Goal: Check status: Check status

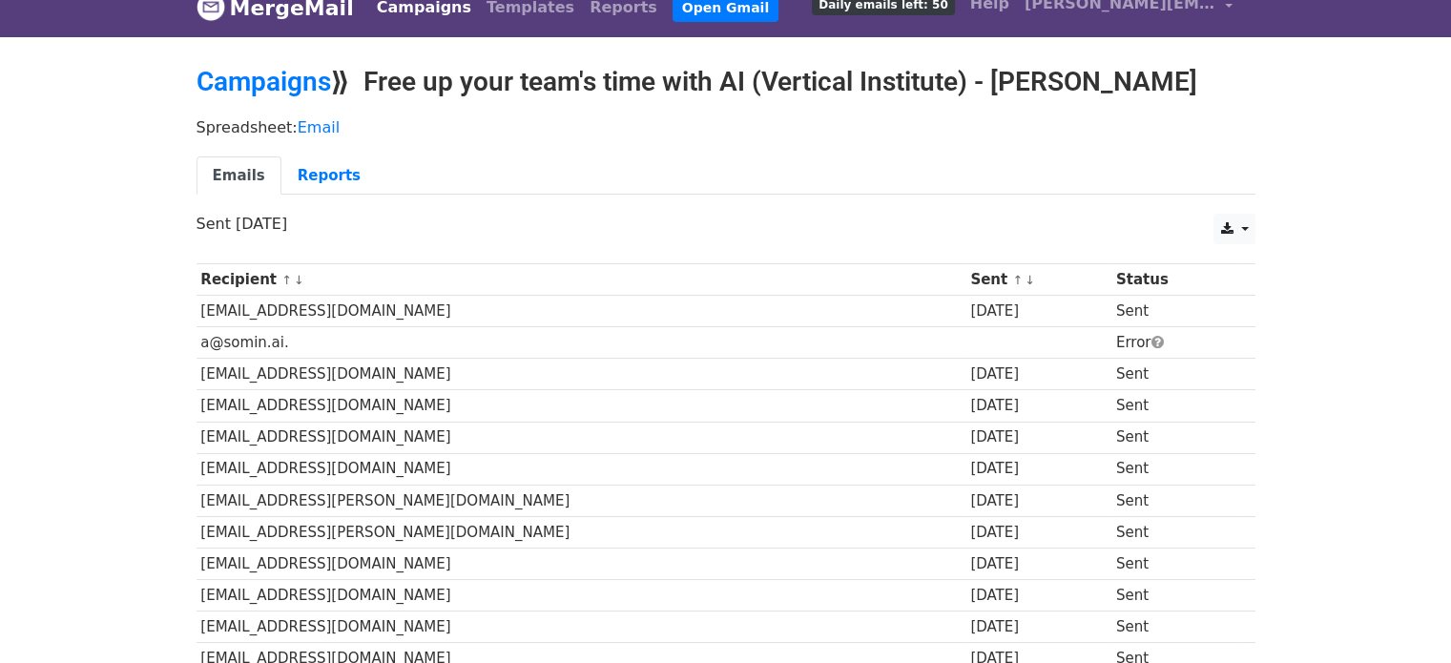
scroll to position [10, 0]
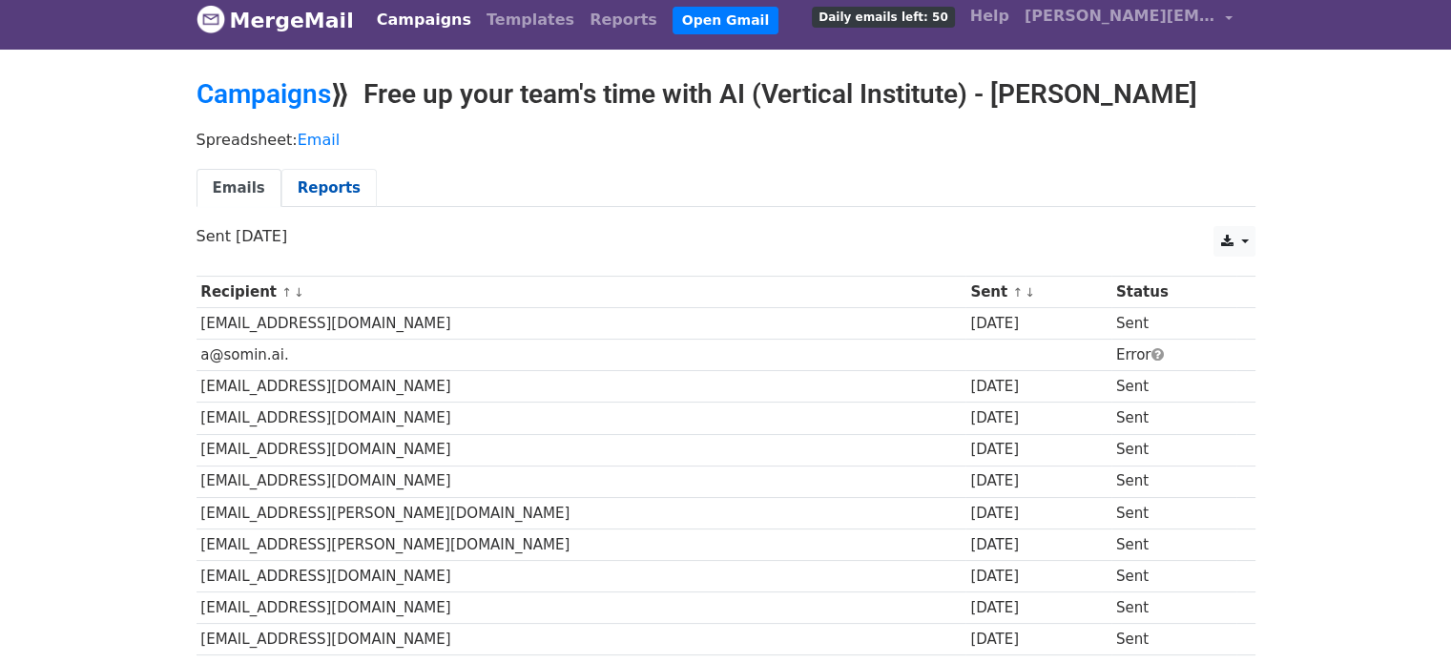
click at [317, 198] on link "Reports" at bounding box center [328, 188] width 95 height 39
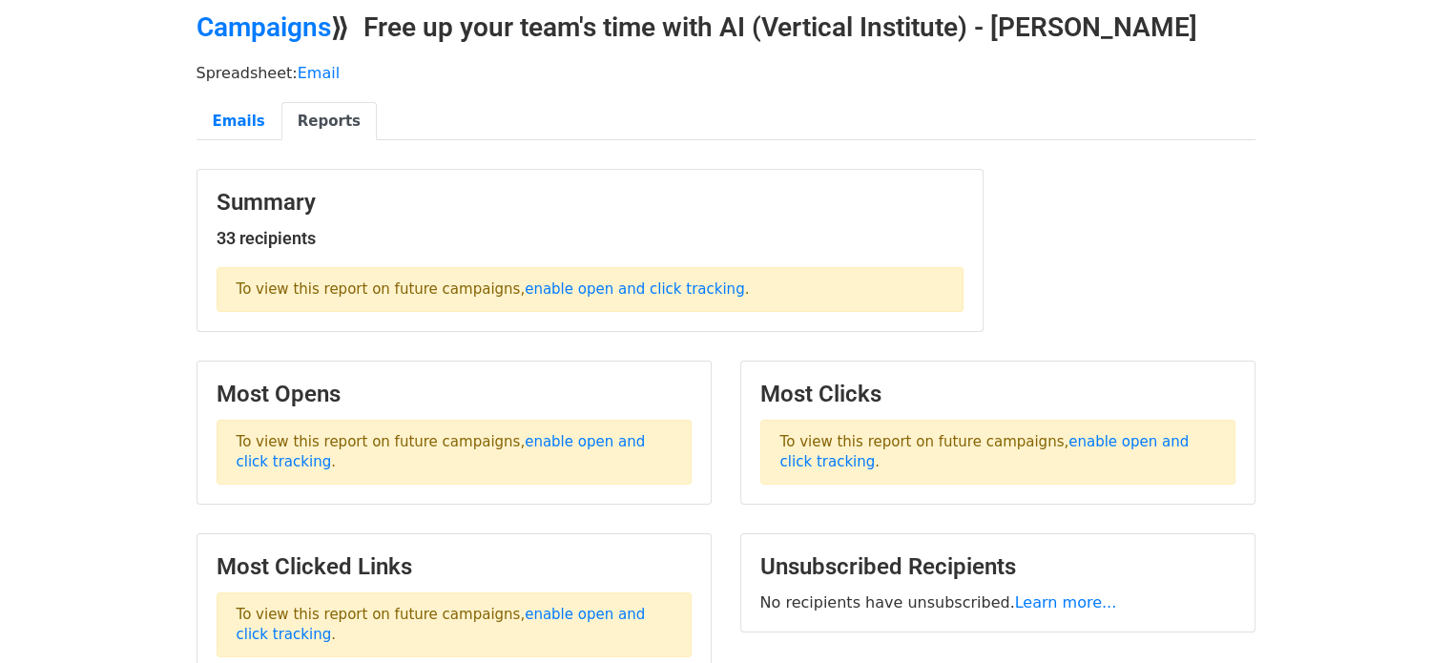
scroll to position [73, 0]
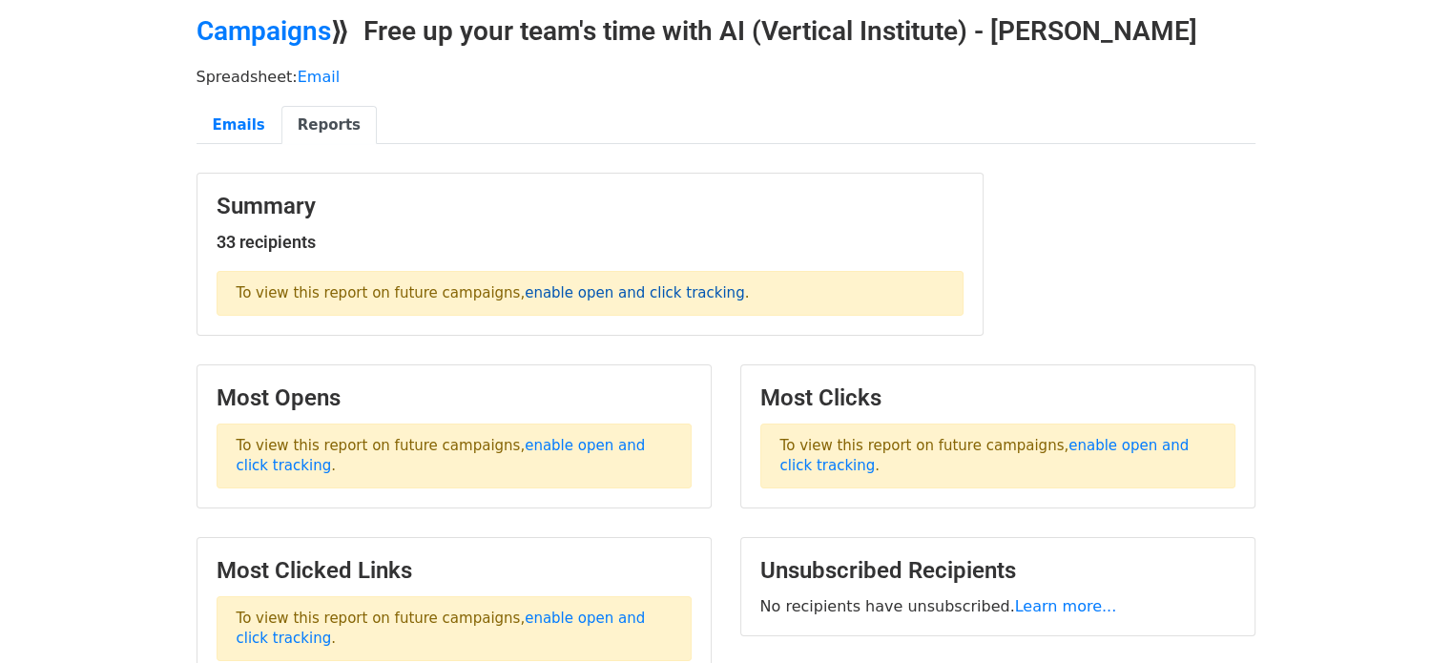
click at [529, 297] on link "enable open and click tracking" at bounding box center [634, 292] width 219 height 17
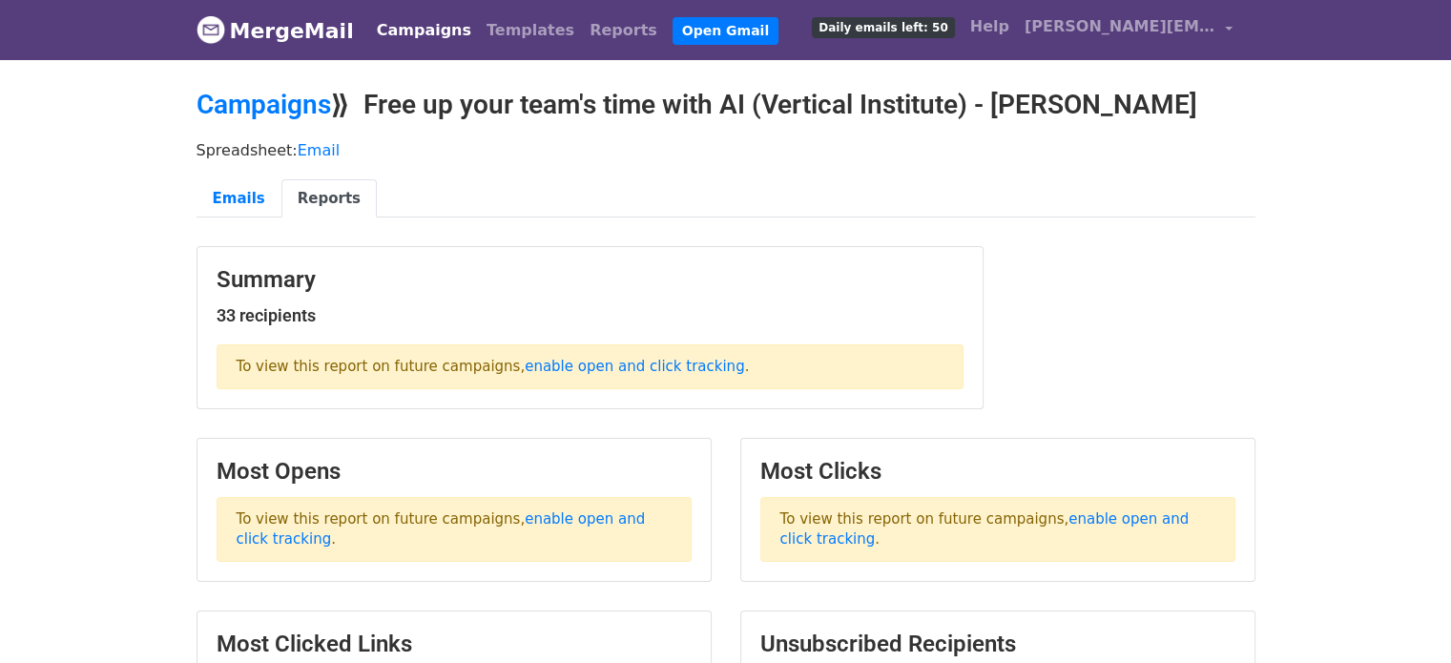
scroll to position [2, 0]
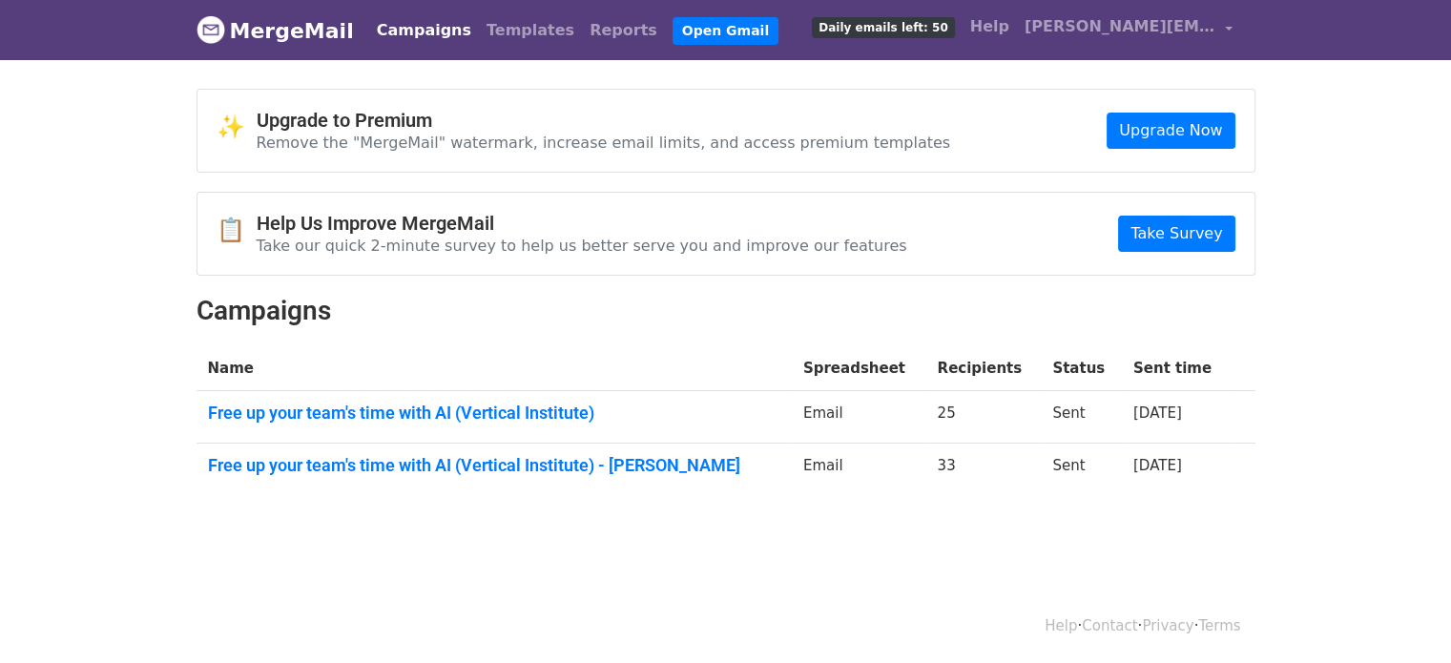
click at [267, 25] on link "MergeMail" at bounding box center [274, 30] width 157 height 40
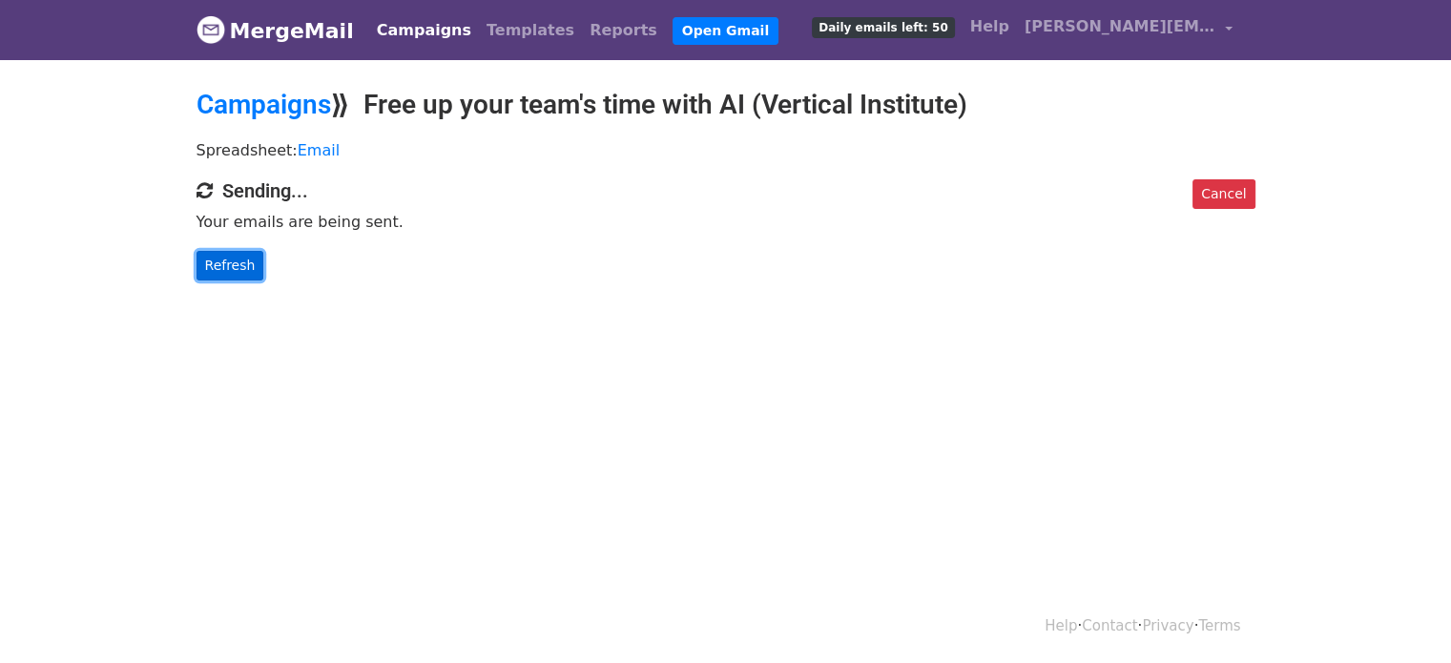
click at [233, 270] on link "Refresh" at bounding box center [230, 266] width 68 height 30
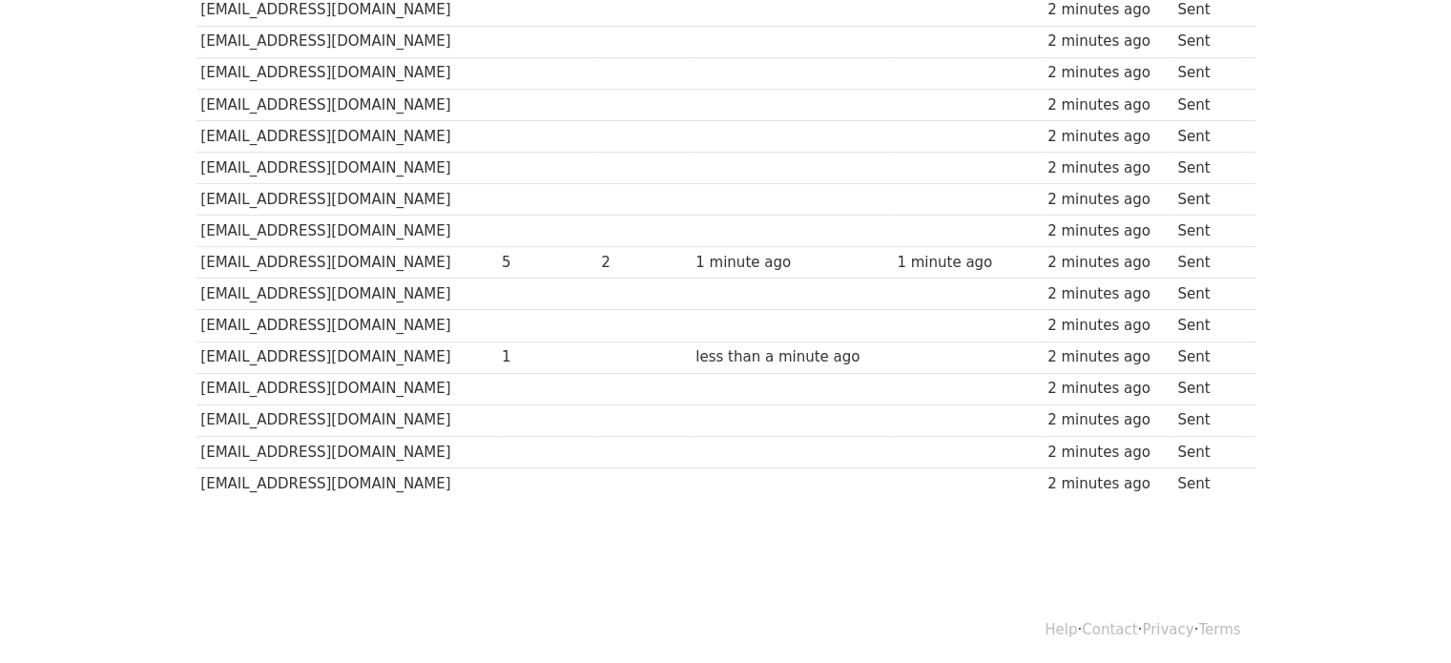
scroll to position [418, 0]
